Goal: Find specific page/section: Find specific page/section

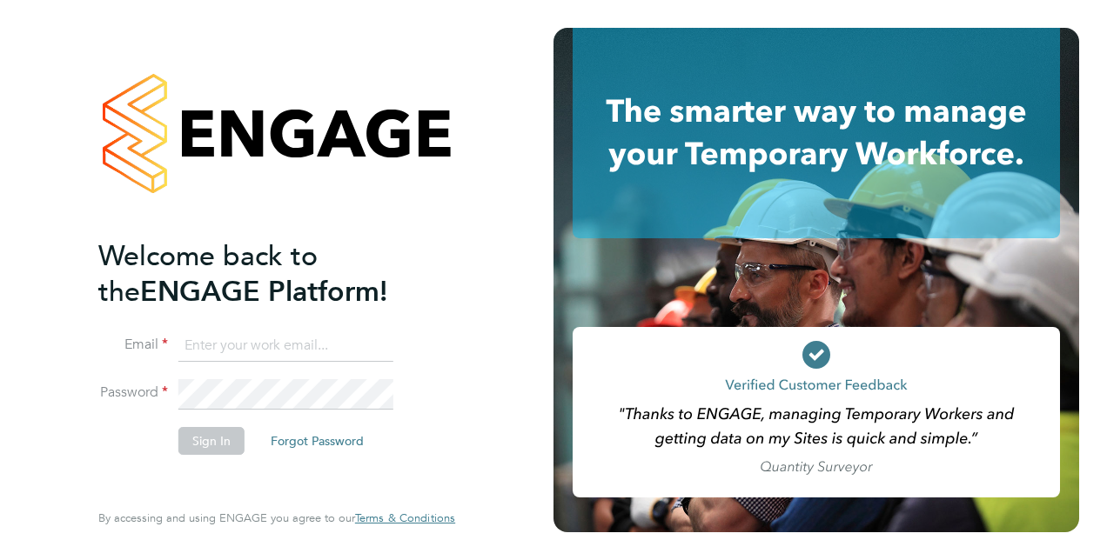
type input "[PERSON_NAME][EMAIL_ADDRESS][PERSON_NAME][DOMAIN_NAME]"
click at [216, 446] on button "Sign In" at bounding box center [211, 441] width 66 height 28
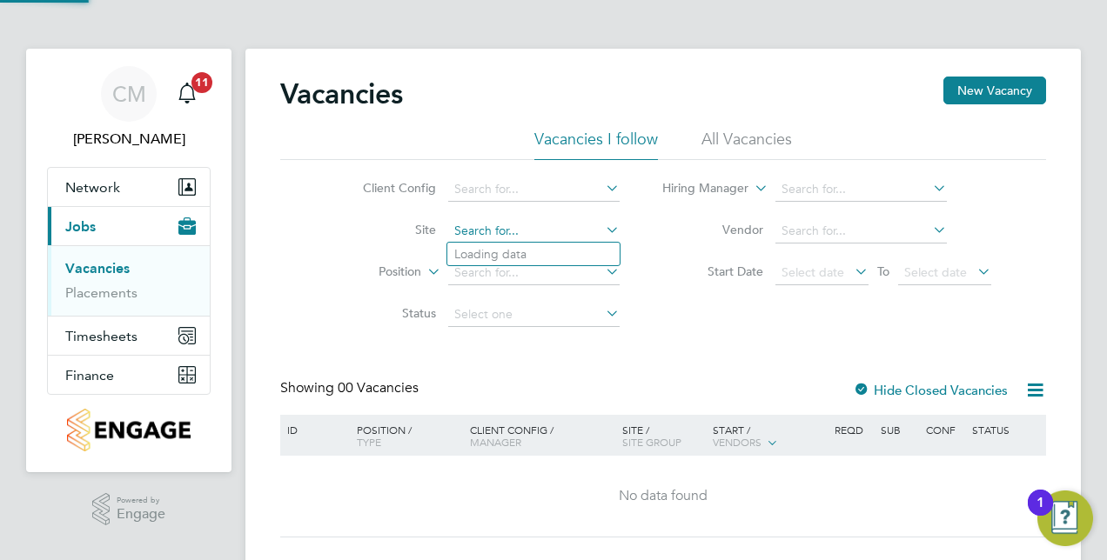
click at [571, 242] on div "Vacancies New Vacancy Vacancies I follow All Vacancies Client Config Site Posit…" at bounding box center [662, 311] width 835 height 524
click at [485, 272] on b "Collingtr" at bounding box center [479, 278] width 50 height 15
type input "Collingtree - PH1B"
click at [131, 293] on link "Placements" at bounding box center [101, 293] width 72 height 17
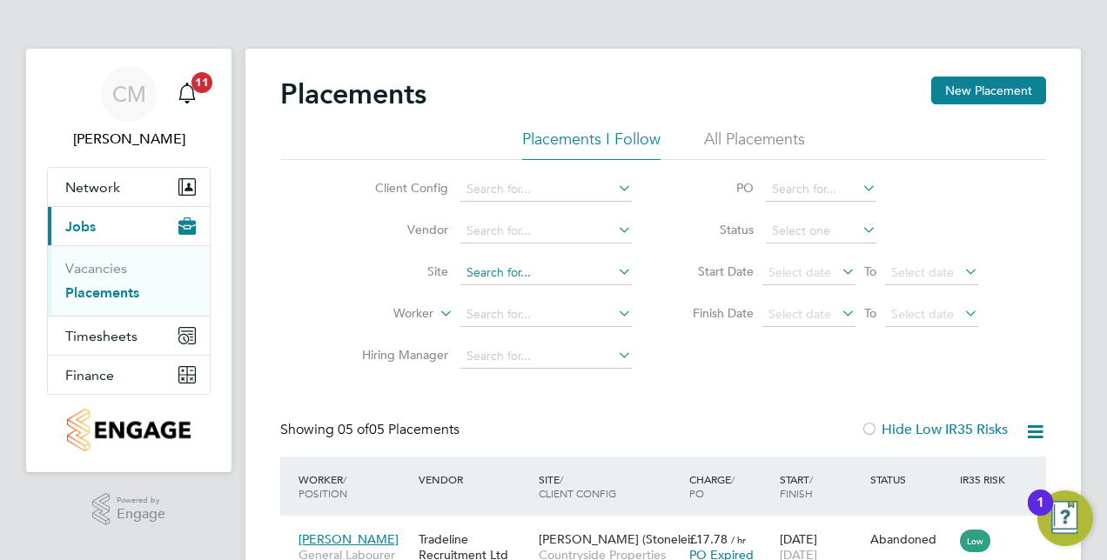
click at [544, 261] on input at bounding box center [545, 273] width 171 height 24
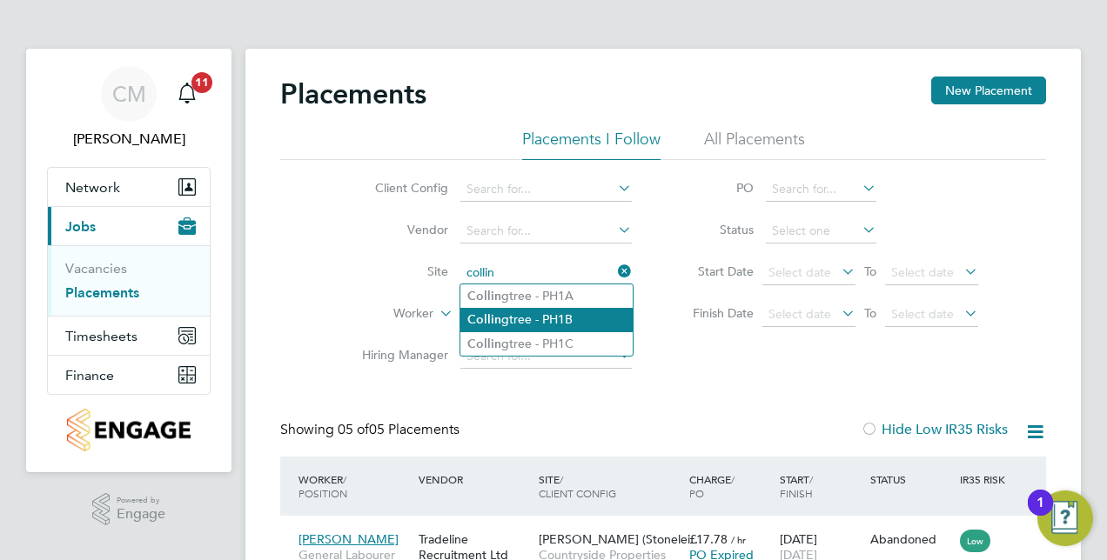
click at [542, 315] on li "Collin gtree - PH1B" at bounding box center [546, 319] width 172 height 23
type input "Collingtree - PH1B"
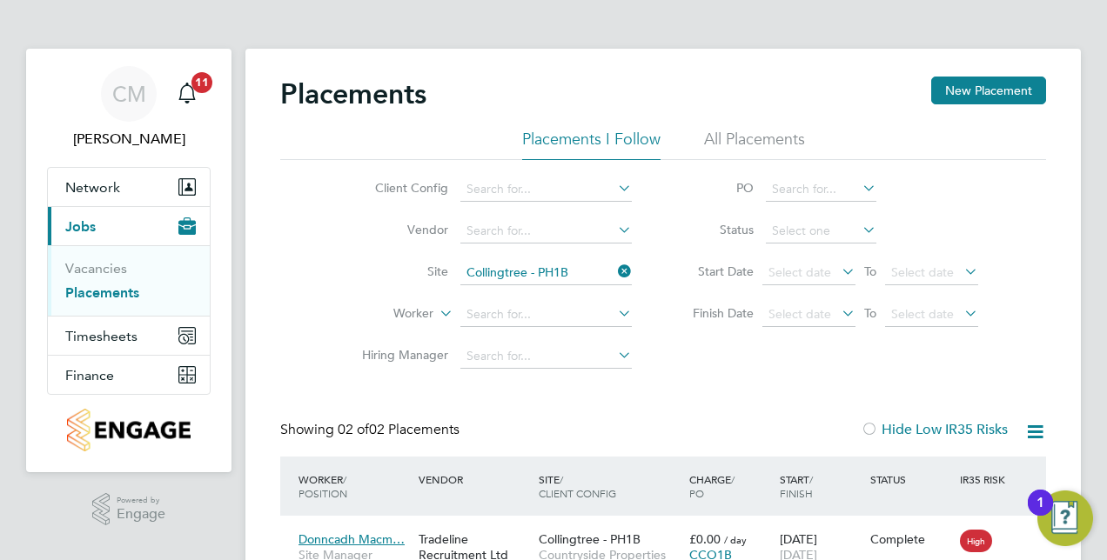
click at [614, 231] on icon at bounding box center [614, 230] width 0 height 24
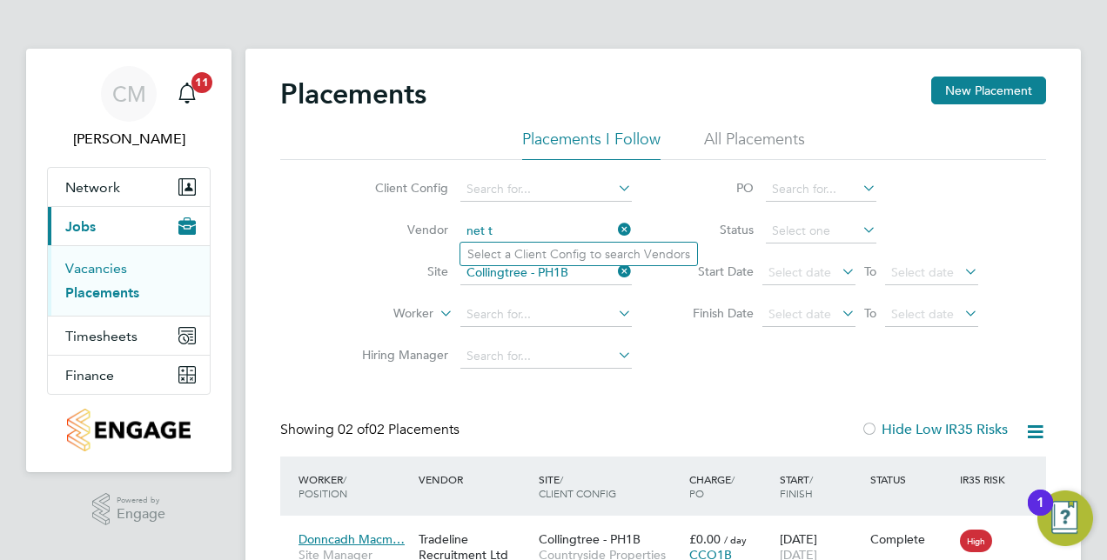
type input "net t"
click at [93, 269] on link "Vacancies" at bounding box center [96, 268] width 62 height 17
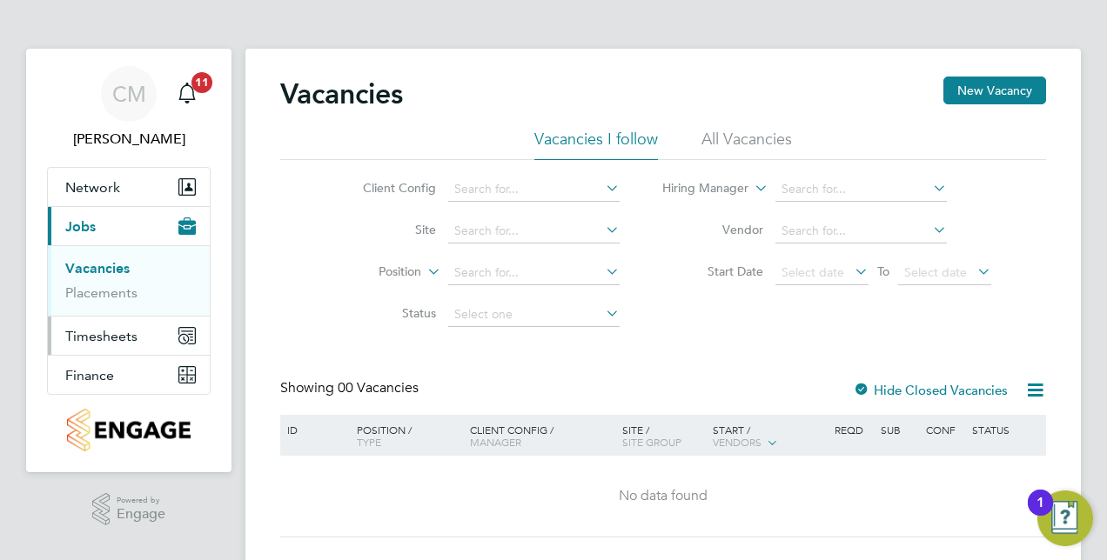
click at [141, 334] on button "Timesheets" at bounding box center [129, 336] width 162 height 38
